Goal: Task Accomplishment & Management: Use online tool/utility

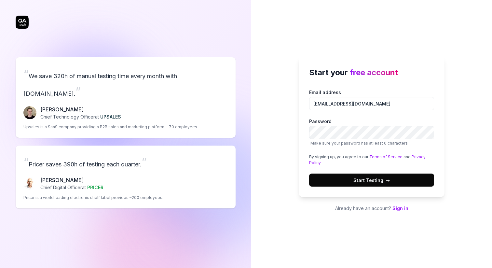
type input "[EMAIL_ADDRESS][DOMAIN_NAME]"
click at [411, 183] on button "Start Testing →" at bounding box center [371, 180] width 125 height 13
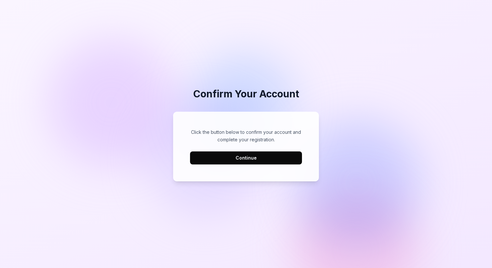
click at [231, 161] on button "Continue" at bounding box center [246, 157] width 112 height 13
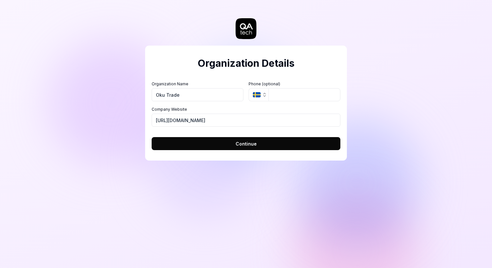
type input "Oku Trade"
click at [283, 90] on input "tel" at bounding box center [305, 94] width 72 height 13
click at [251, 92] on button "SE" at bounding box center [259, 94] width 20 height 13
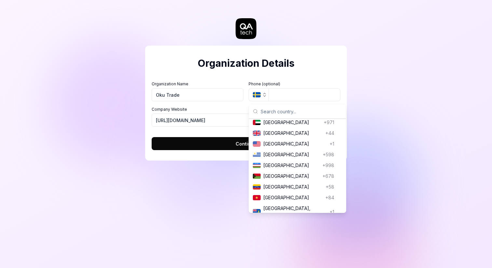
scroll to position [2494, 0]
click at [274, 163] on span "[GEOGRAPHIC_DATA]" at bounding box center [295, 165] width 64 height 7
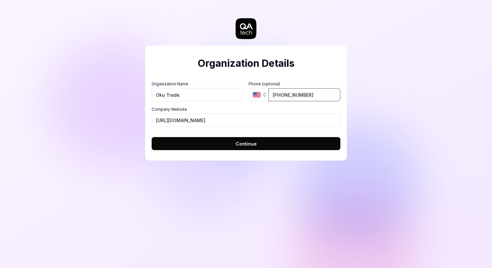
type input "[PHONE_NUMBER]"
click at [237, 119] on input "[URL][DOMAIN_NAME]" at bounding box center [246, 120] width 189 height 13
click at [237, 119] on input "https://gfxlabs.io" at bounding box center [246, 120] width 189 height 13
type input "https://oku.trade"
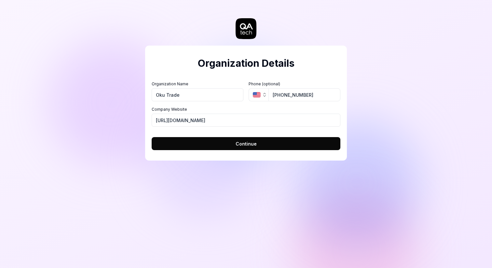
click at [225, 162] on div "Organization Details Organization Name Oku Trade Organization Logo (Square mini…" at bounding box center [246, 93] width 202 height 161
click at [224, 143] on button "Continue" at bounding box center [246, 143] width 189 height 13
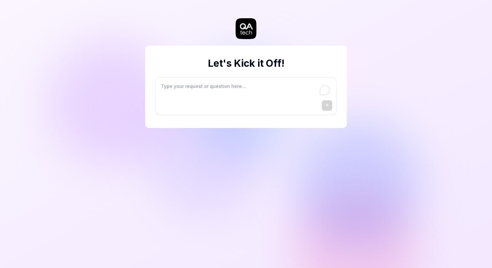
type textarea "*"
type textarea "I"
type textarea "*"
type textarea "I"
type textarea "*"
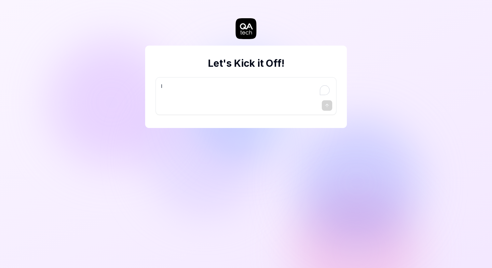
type textarea "I w"
type textarea "*"
type textarea "I wa"
type textarea "*"
type textarea "I wan"
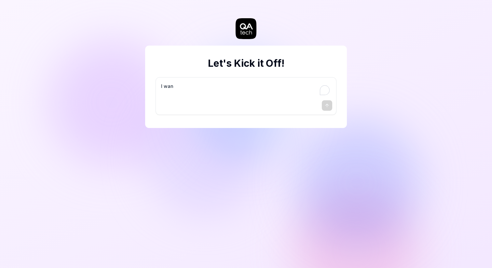
type textarea "*"
type textarea "I want"
type textarea "*"
type textarea "I want"
type textarea "*"
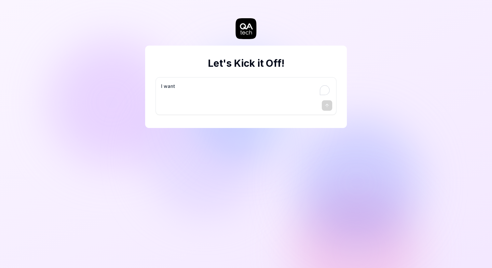
type textarea "I want a"
type textarea "*"
type textarea "I want a"
type textarea "*"
type textarea "I want a g"
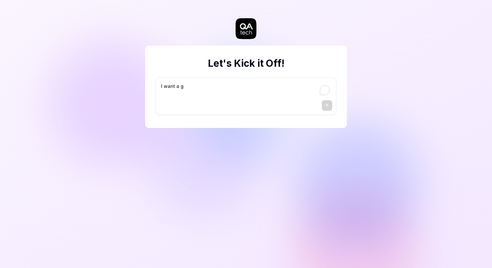
type textarea "*"
type textarea "I want a go"
type textarea "*"
type textarea "I want a goo"
type textarea "*"
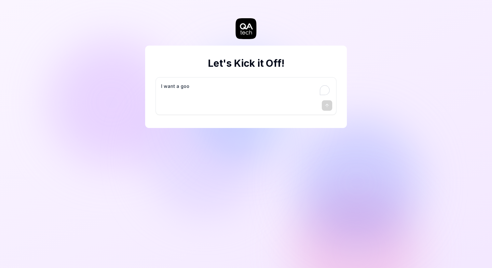
type textarea "I want a good"
type textarea "*"
type textarea "I want a good"
type textarea "*"
type textarea "I want a good t"
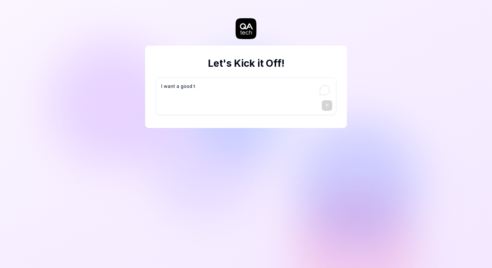
type textarea "*"
type textarea "I want a good te"
type textarea "*"
type textarea "I want a good tes"
type textarea "*"
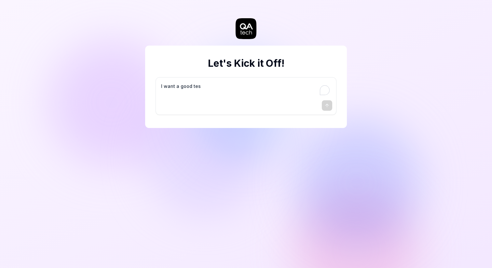
type textarea "I want a good test"
type textarea "*"
type textarea "I want a good test"
type textarea "*"
type textarea "I want a good test s"
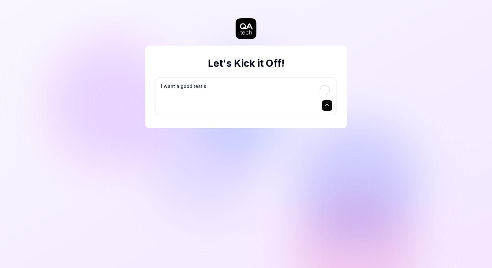
type textarea "*"
type textarea "I want a good test se"
type textarea "*"
type textarea "I want a good test set"
type textarea "*"
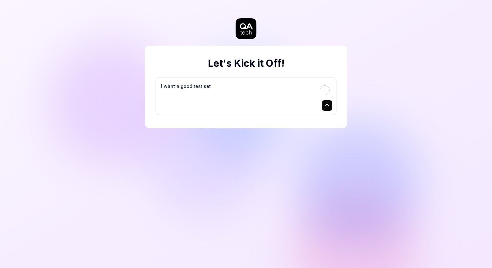
type textarea "I want a good test setu"
type textarea "*"
type textarea "I want a good test setup"
type textarea "*"
type textarea "I want a good test setup"
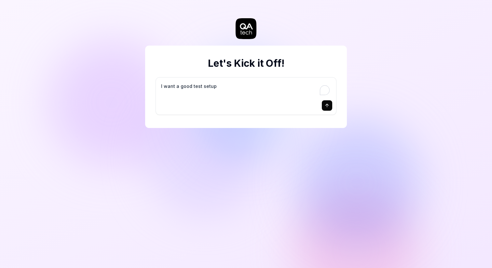
type textarea "*"
type textarea "I want a good test setup f"
type textarea "*"
type textarea "I want a good test setup fo"
type textarea "*"
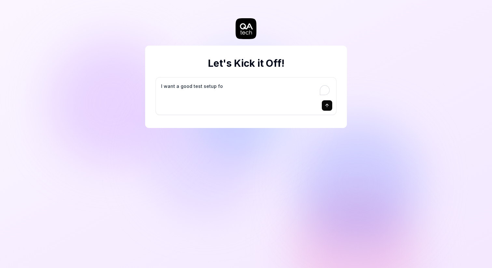
type textarea "I want a good test setup for"
type textarea "*"
type textarea "I want a good test setup for"
type textarea "*"
type textarea "I want a good test setup for m"
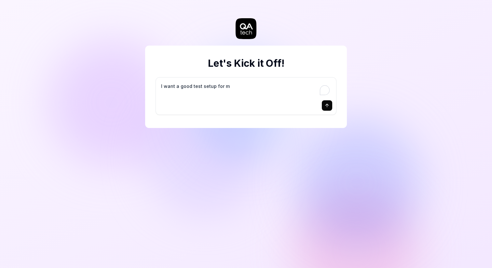
type textarea "*"
type textarea "I want a good test setup for my"
type textarea "*"
type textarea "I want a good test setup for my"
type textarea "*"
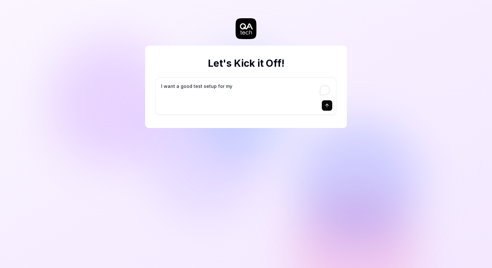
type textarea "I want a good test setup for my s"
type textarea "*"
type textarea "I want a good test setup for my si"
type textarea "*"
type textarea "I want a good test setup for my sit"
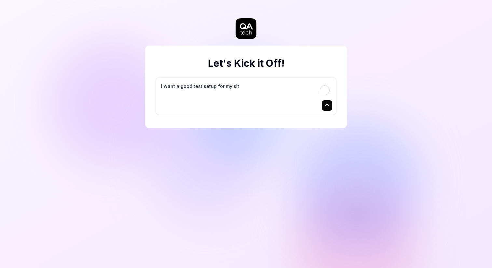
type textarea "*"
type textarea "I want a good test setup for my site"
type textarea "*"
type textarea "I want a good test setup for my site"
type textarea "*"
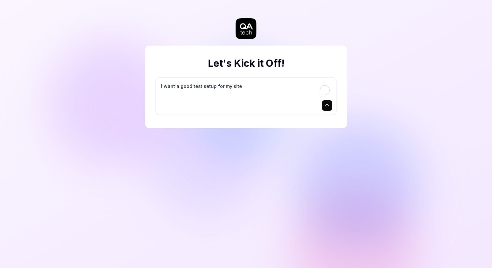
type textarea "I want a good test setup for my site -"
type textarea "*"
type textarea "I want a good test setup for my site -"
type textarea "*"
type textarea "I want a good test setup for my site - h"
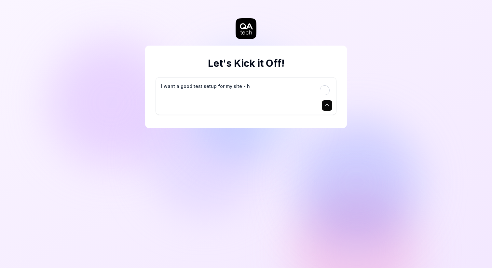
type textarea "*"
type textarea "I want a good test setup for my site - he"
type textarea "*"
type textarea "I want a good test setup for my site - hel"
type textarea "*"
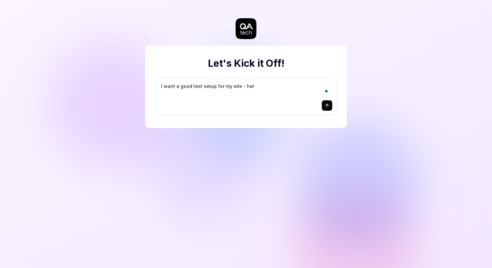
type textarea "I want a good test setup for my site - help"
type textarea "*"
type textarea "I want a good test setup for my site - help"
type textarea "*"
type textarea "I want a good test setup for my site - help m"
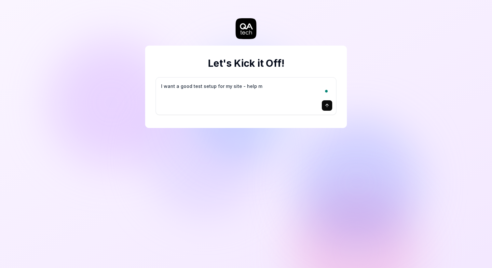
type textarea "*"
type textarea "I want a good test setup for my site - help me"
type textarea "*"
type textarea "I want a good test setup for my site - help me"
type textarea "*"
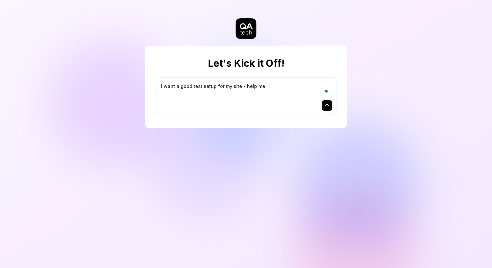
type textarea "I want a good test setup for my site - help me c"
type textarea "*"
type textarea "I want a good test setup for my site - help me cr"
type textarea "*"
type textarea "I want a good test setup for my site - help me cre"
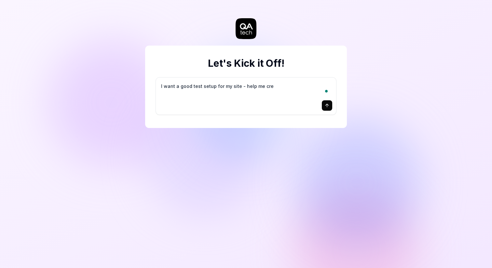
type textarea "*"
type textarea "I want a good test setup for my site - help me crea"
type textarea "*"
type textarea "I want a good test setup for my site - help me creat"
type textarea "*"
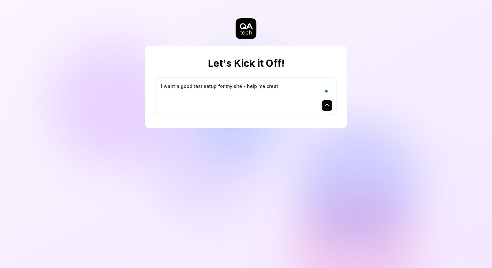
type textarea "I want a good test setup for my site - help me create"
type textarea "*"
type textarea "I want a good test setup for my site - help me create"
type textarea "*"
type textarea "I want a good test setup for my site - help me create t"
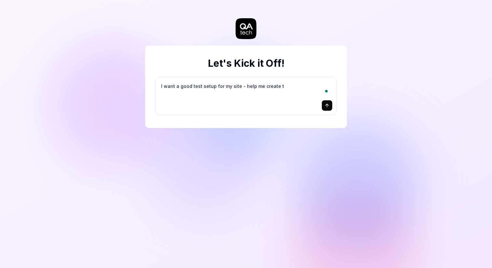
type textarea "*"
type textarea "I want a good test setup for my site - help me create th"
type textarea "*"
type textarea "I want a good test setup for my site - help me create the"
type textarea "*"
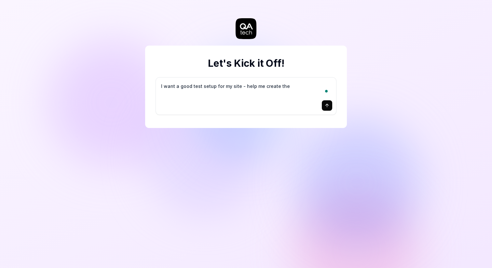
type textarea "I want a good test setup for my site - help me create the"
type textarea "*"
type textarea "I want a good test setup for my site - help me create the f"
type textarea "*"
type textarea "I want a good test setup for my site - help me create the fi"
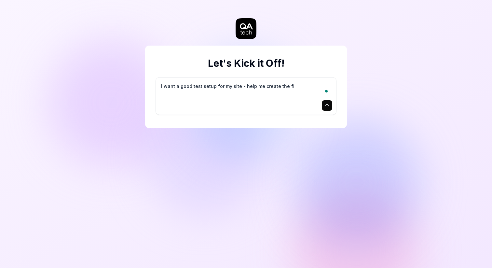
type textarea "*"
type textarea "I want a good test setup for my site - help me create the fir"
type textarea "*"
type textarea "I want a good test setup for my site - help me create the firs"
type textarea "*"
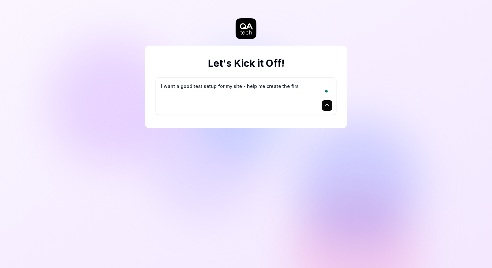
type textarea "I want a good test setup for my site - help me create the first"
type textarea "*"
type textarea "I want a good test setup for my site - help me create the first"
type textarea "*"
type textarea "I want a good test setup for my site - help me create the first 3"
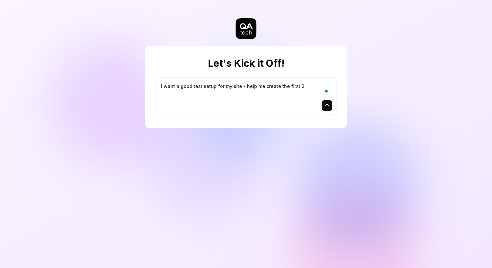
type textarea "*"
type textarea "I want a good test setup for my site - help me create the first 3-"
type textarea "*"
type textarea "I want a good test setup for my site - help me create the first 3-5"
type textarea "*"
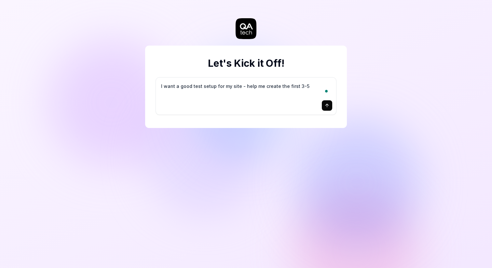
type textarea "I want a good test setup for my site - help me create the first 3-5"
type textarea "*"
type textarea "I want a good test setup for my site - help me create the first 3-5 t"
type textarea "*"
type textarea "I want a good test setup for my site - help me create the first 3-5 te"
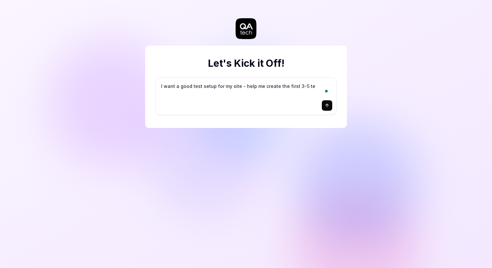
type textarea "*"
type textarea "I want a good test setup for my site - help me create the first 3-5 tes"
type textarea "*"
type textarea "I want a good test setup for my site - help me create the first 3-5 test"
type textarea "*"
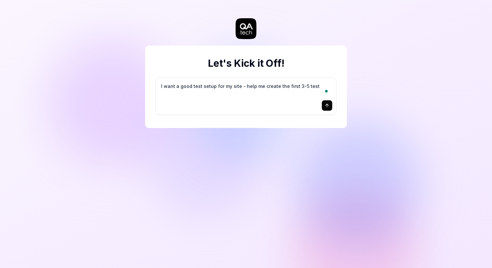
type textarea "I want a good test setup for my site - help me create the first 3-5 test"
type textarea "*"
type textarea "I want a good test setup for my site - help me create the first 3-5 test c"
type textarea "*"
type textarea "I want a good test setup for my site - help me create the first 3-5 test ca"
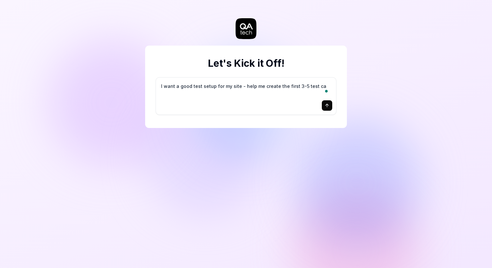
type textarea "*"
type textarea "I want a good test setup for my site - help me create the first 3-5 test cas"
type textarea "*"
type textarea "I want a good test setup for my site - help me create the first 3-5 test case"
type textarea "*"
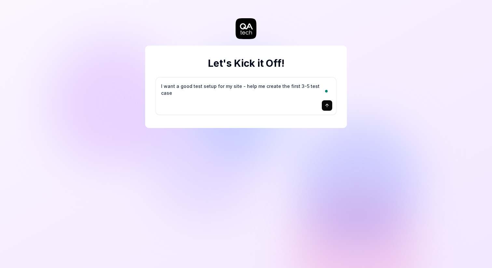
type textarea "I want a good test setup for my site - help me create the first 3-5 test cases"
click at [293, 87] on textarea "I want a good test setup for my site - help me create the first 3-5 test cases" at bounding box center [246, 89] width 173 height 16
click at [326, 105] on icon "submit" at bounding box center [327, 105] width 3 height 2
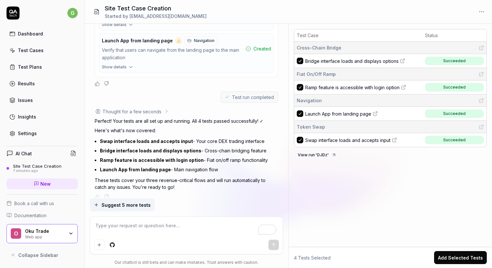
scroll to position [320, 0]
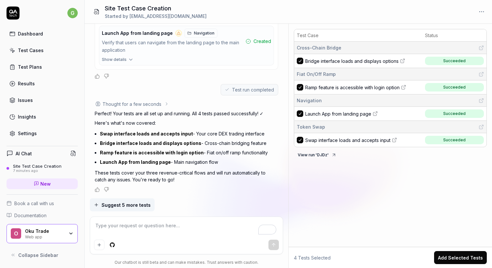
click at [442, 256] on button "Add Selected Tests" at bounding box center [460, 257] width 53 height 13
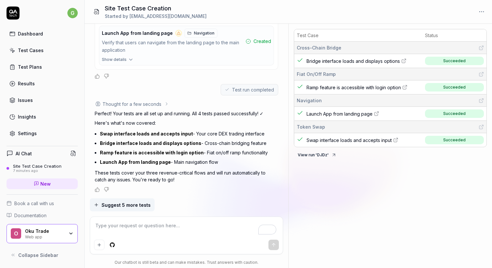
click at [142, 207] on span "Suggest 5 more tests" at bounding box center [126, 205] width 49 height 7
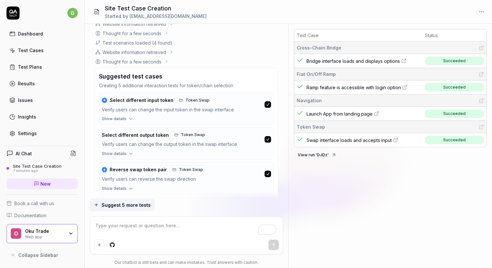
scroll to position [641, 0]
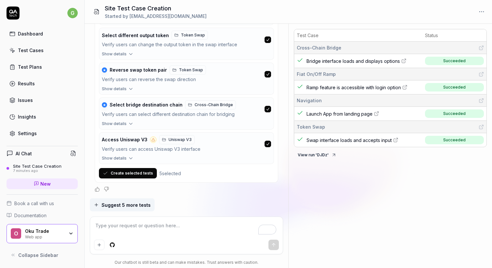
click at [142, 176] on button "Create selected tests" at bounding box center [128, 173] width 58 height 10
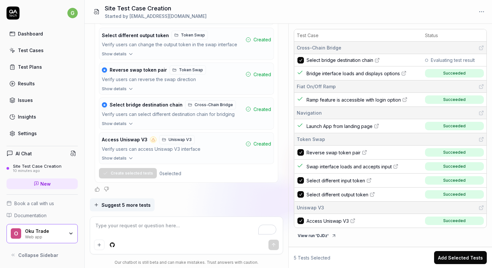
click at [448, 255] on button "Add Selected Tests" at bounding box center [460, 257] width 53 height 13
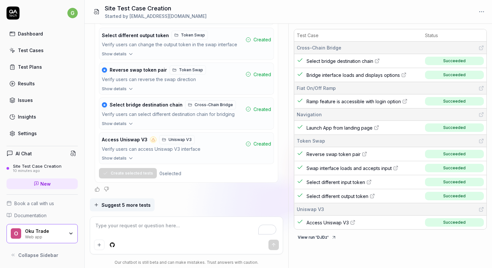
click at [144, 205] on span "Suggest 5 more tests" at bounding box center [126, 205] width 49 height 7
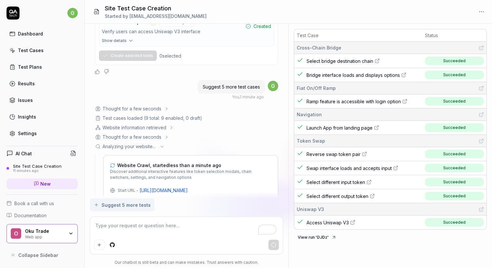
scroll to position [785, 0]
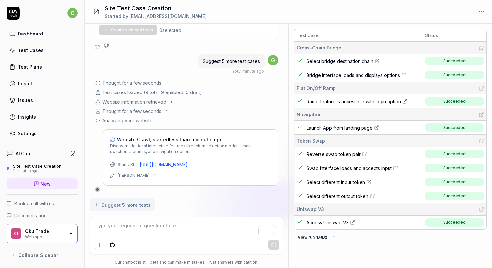
click at [156, 150] on span "Discover additional interactive features like token selection modals, chain swi…" at bounding box center [191, 149] width 162 height 12
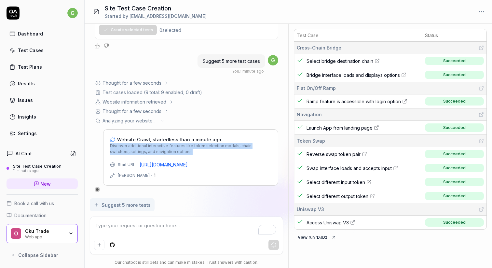
click at [156, 150] on span "Discover additional interactive features like token selection modals, chain swi…" at bounding box center [191, 149] width 162 height 12
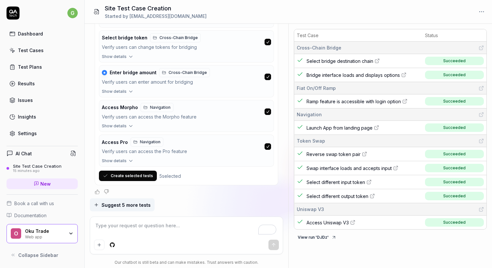
scroll to position [953, 0]
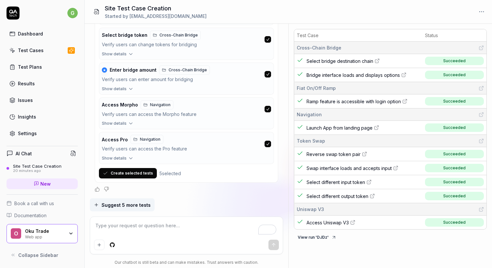
type textarea "*"
